Goal: Information Seeking & Learning: Learn about a topic

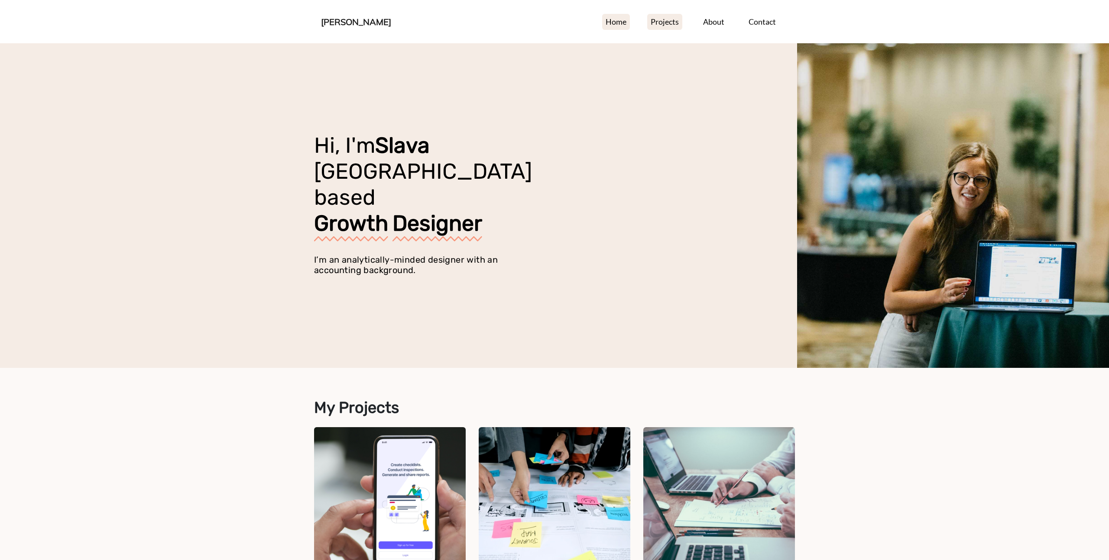
click at [666, 22] on link "Projects" at bounding box center [664, 22] width 35 height 16
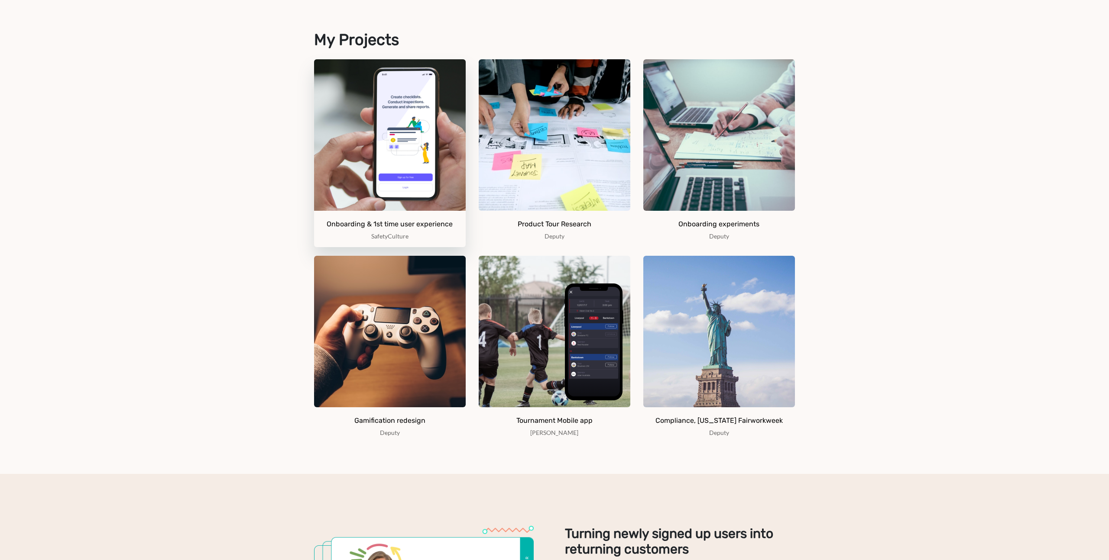
click at [418, 170] on img at bounding box center [390, 135] width 152 height 152
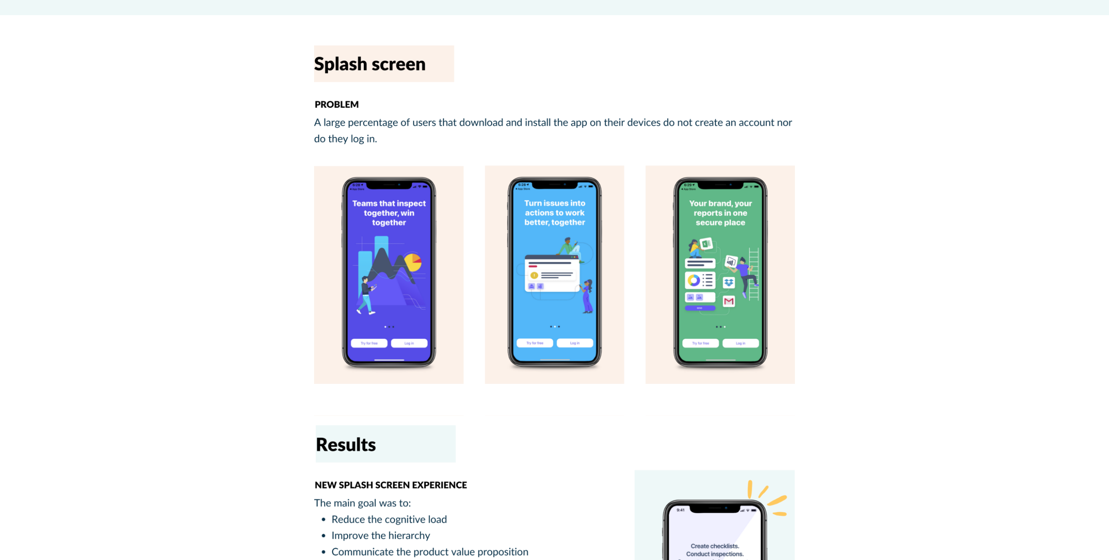
scroll to position [1655, 0]
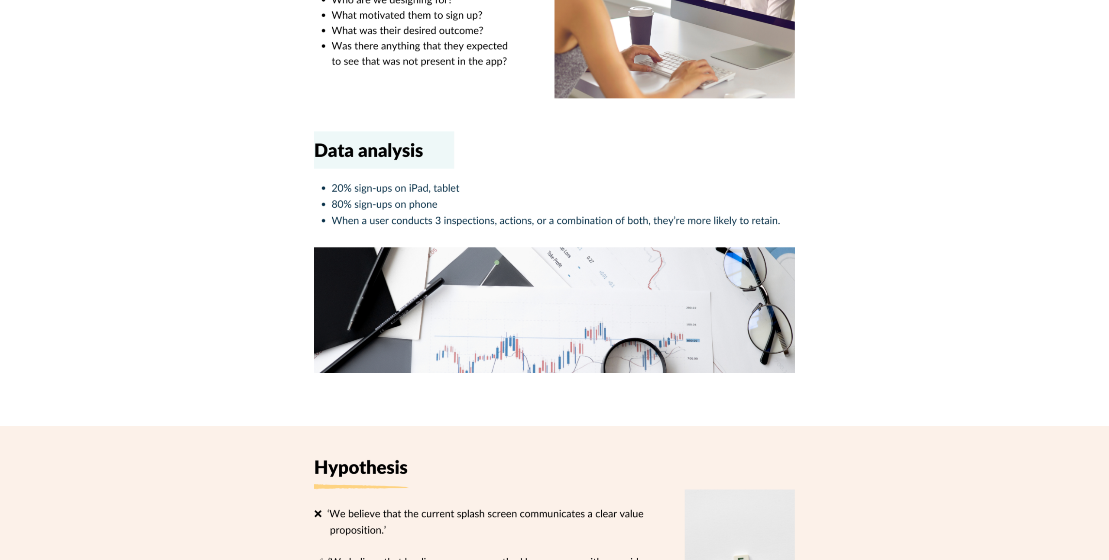
scroll to position [368, 0]
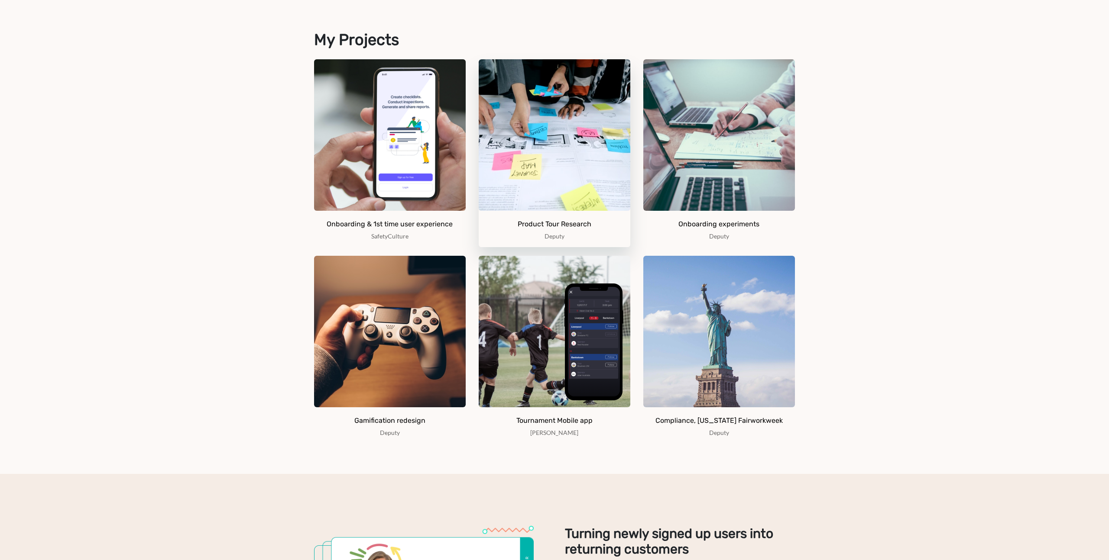
click at [542, 164] on img at bounding box center [555, 135] width 152 height 152
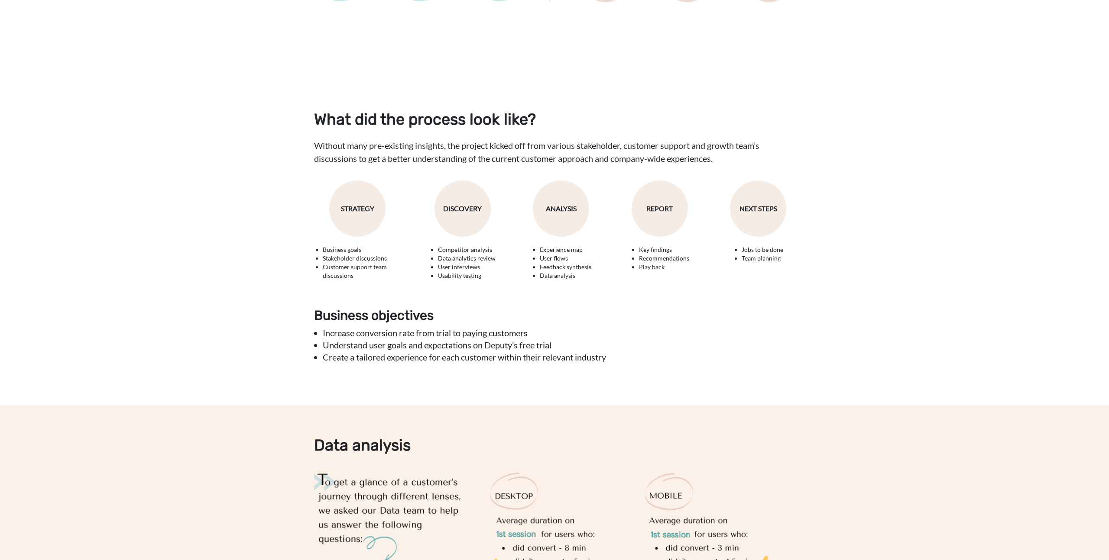
scroll to position [982, 0]
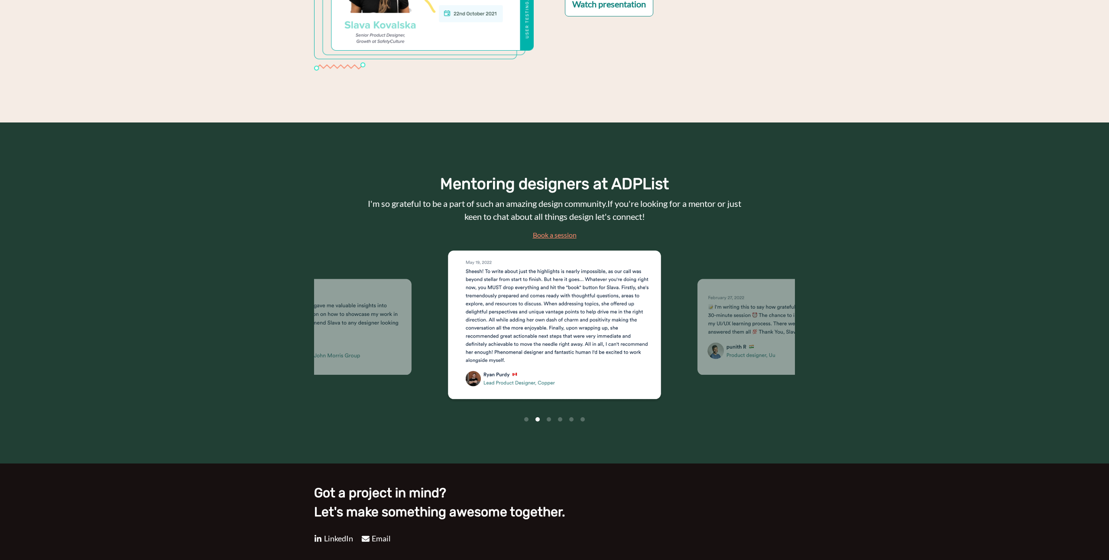
scroll to position [368, 0]
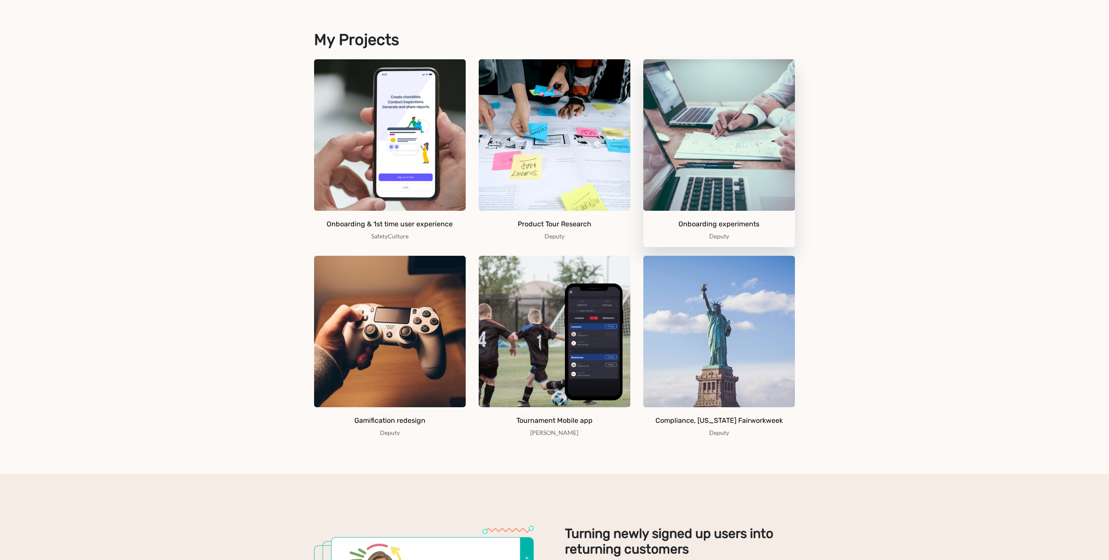
click at [731, 157] on img at bounding box center [719, 135] width 152 height 152
